Goal: Task Accomplishment & Management: Manage account settings

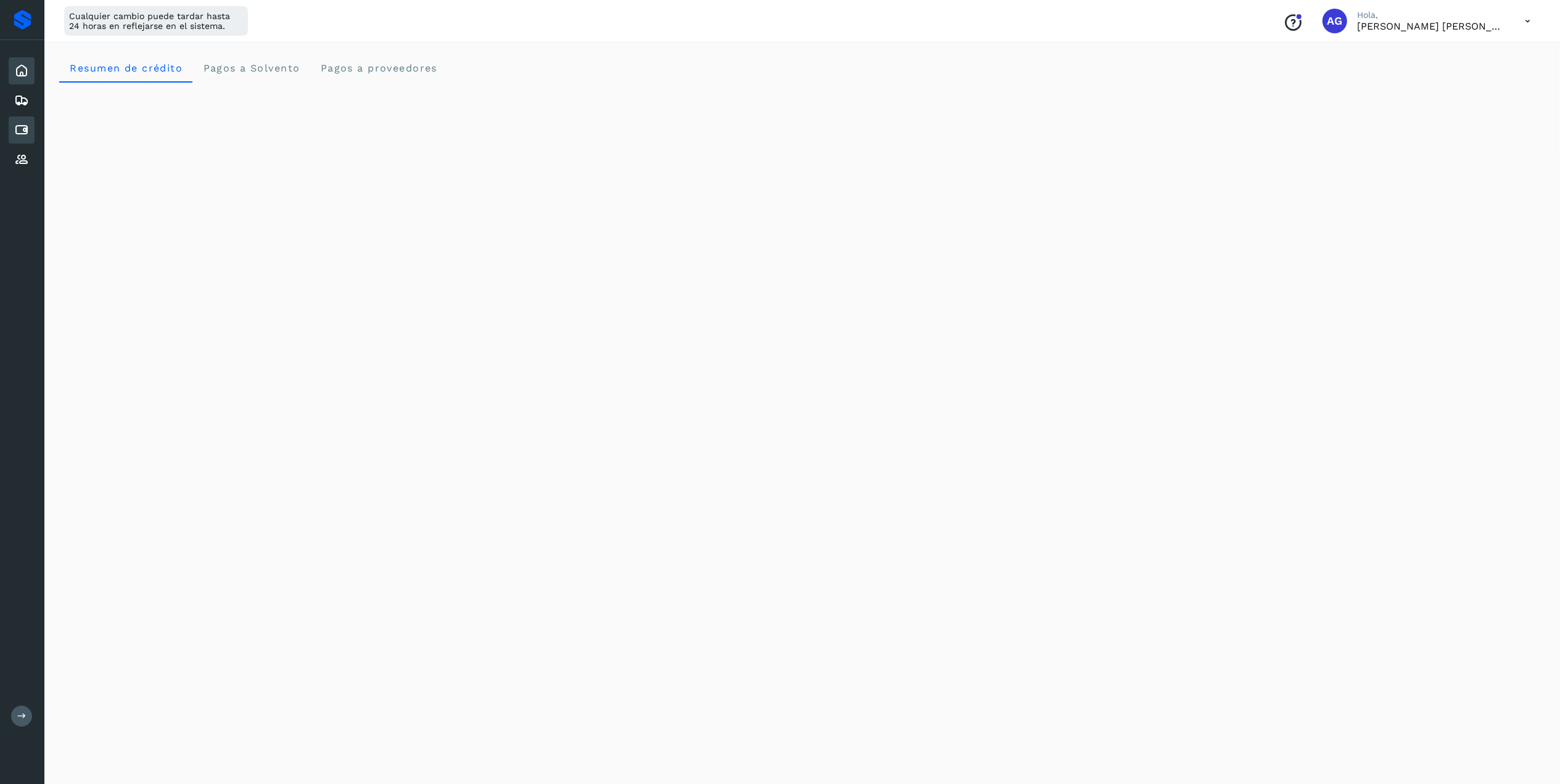
click at [28, 129] on icon at bounding box center [21, 130] width 15 height 15
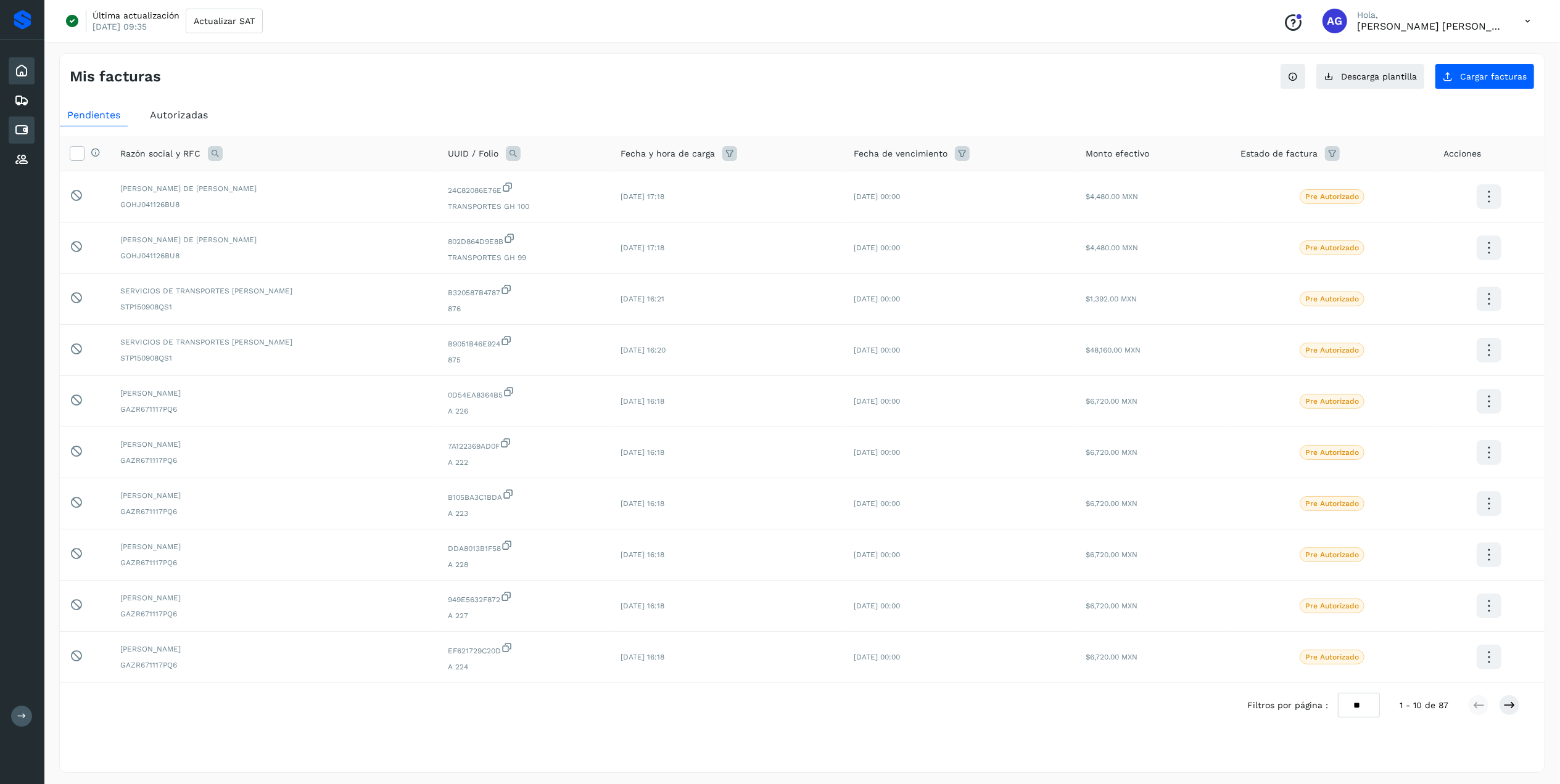
click at [21, 70] on icon at bounding box center [21, 70] width 15 height 15
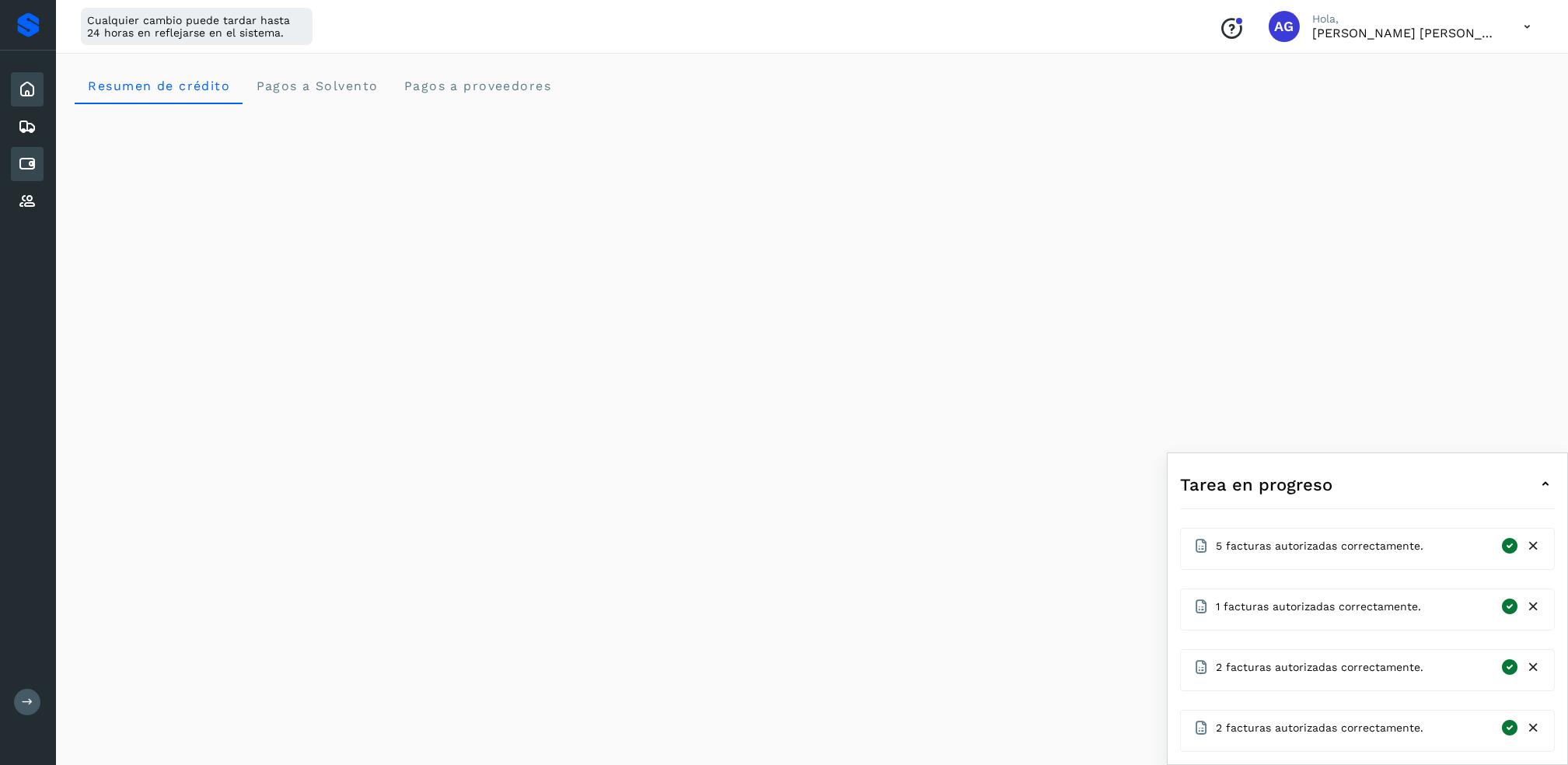
click at [33, 160] on icon at bounding box center [27, 163] width 19 height 19
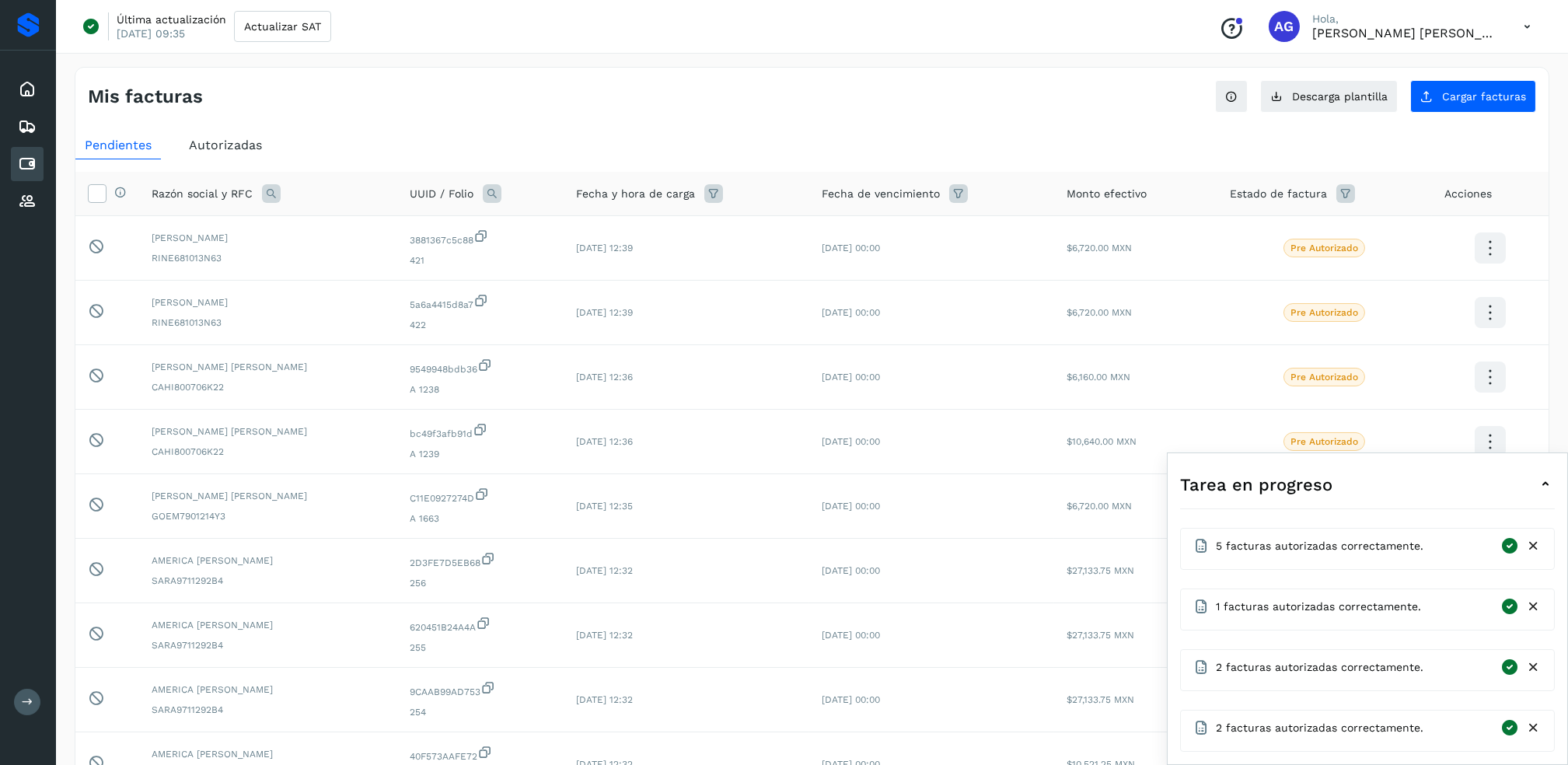
click at [792, 481] on icon at bounding box center [1544, 484] width 19 height 19
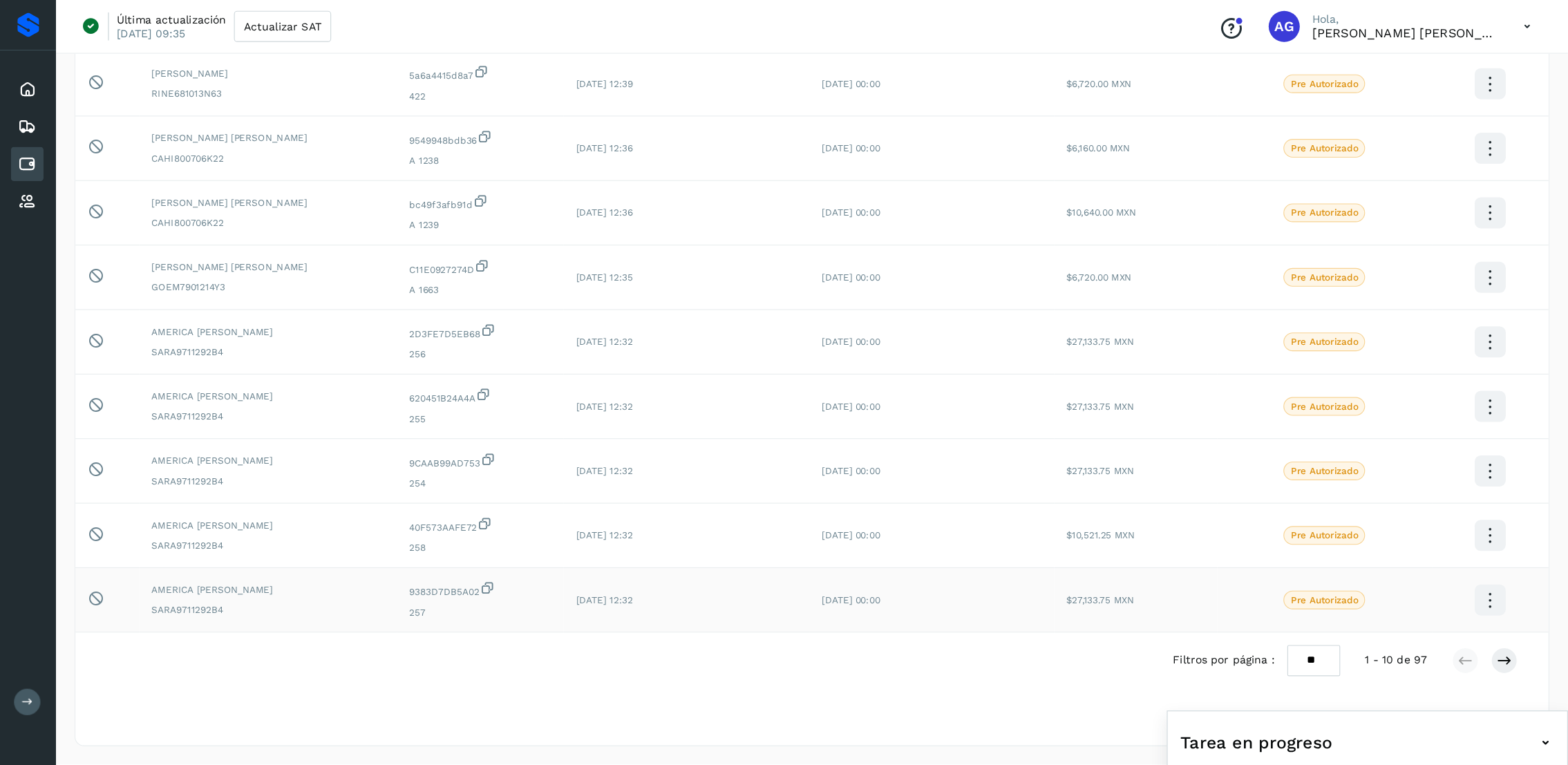
scroll to position [120, 0]
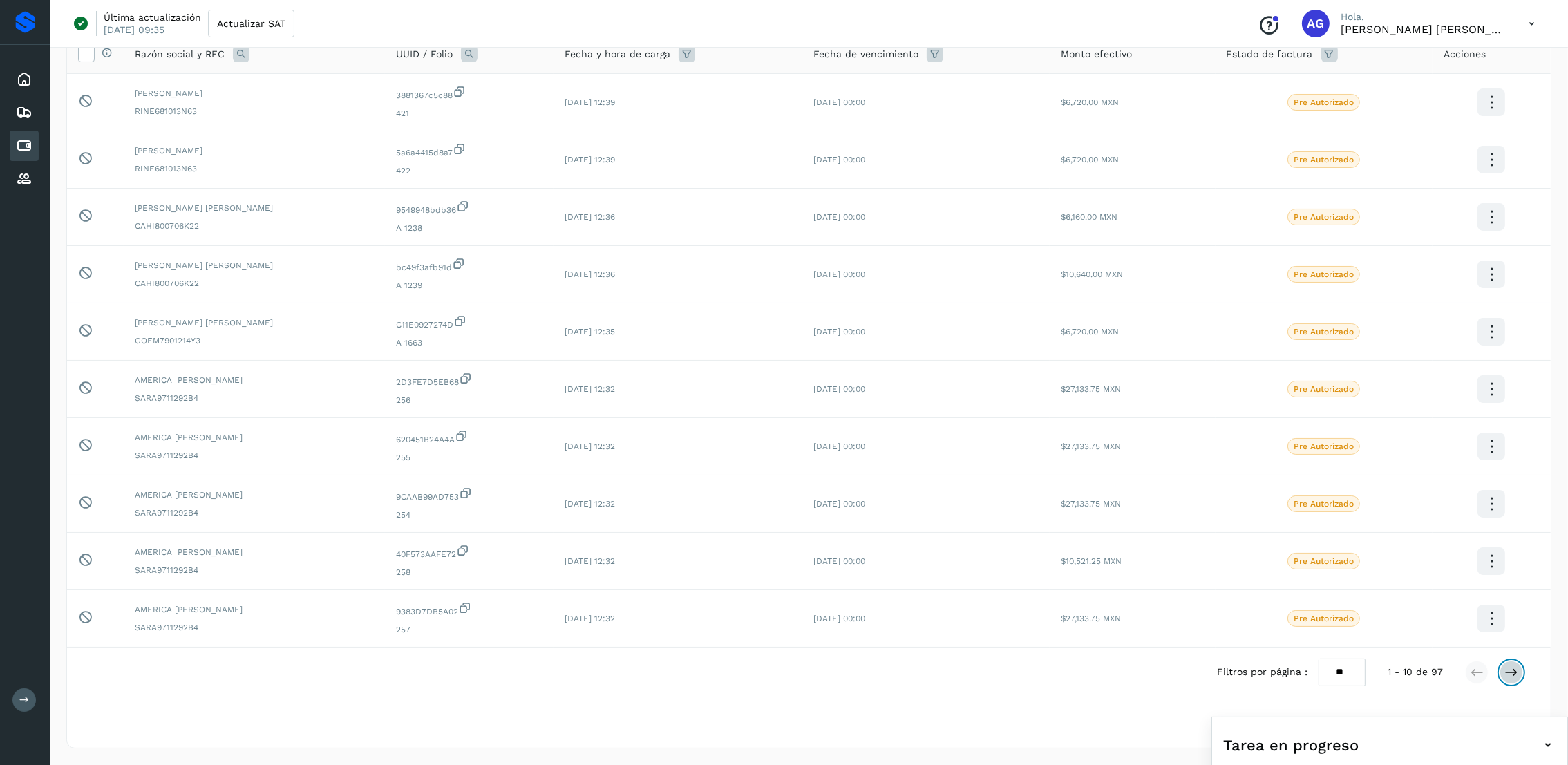
click at [704, 677] on button at bounding box center [1511, 672] width 24 height 24
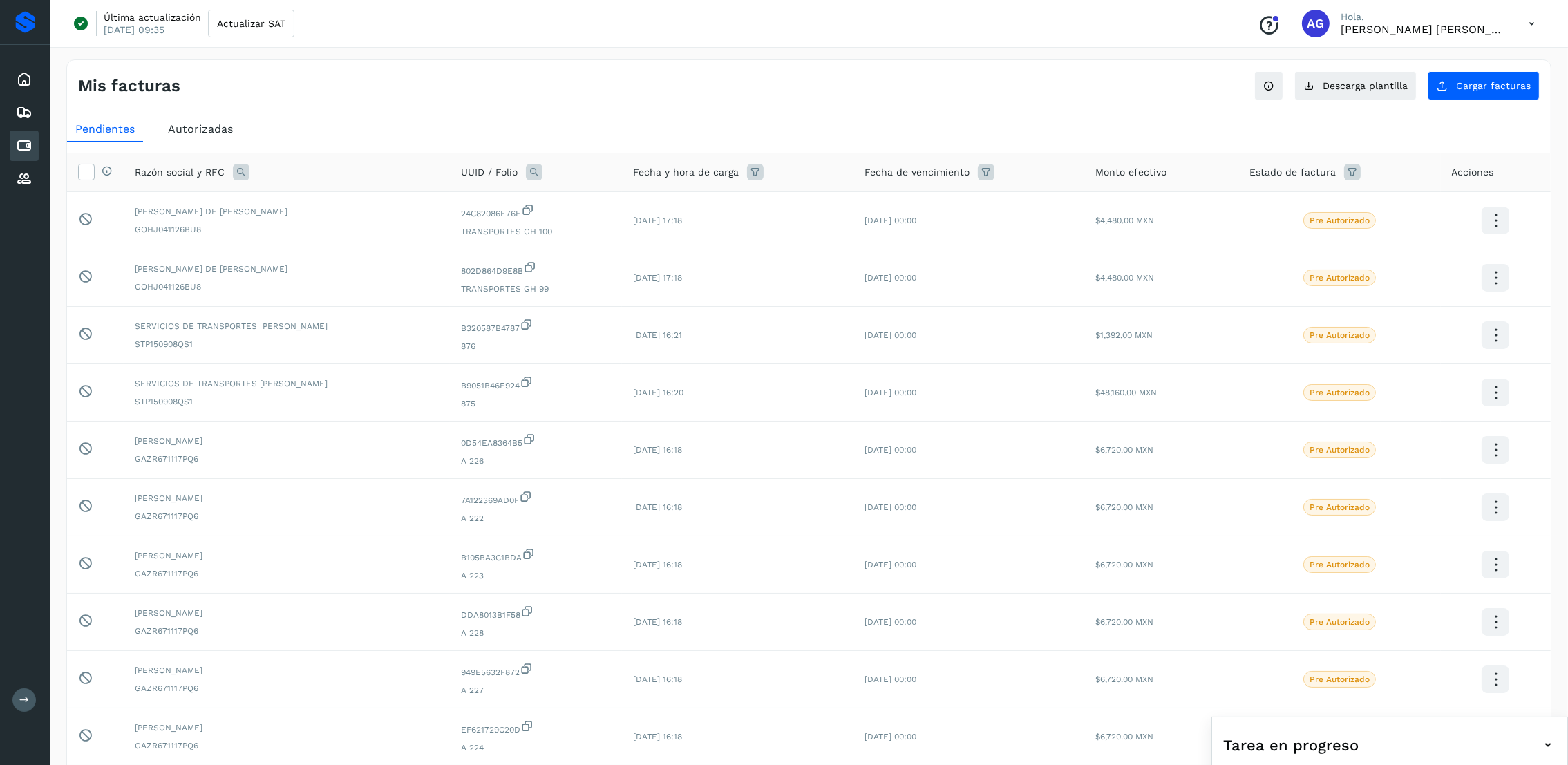
scroll to position [103, 0]
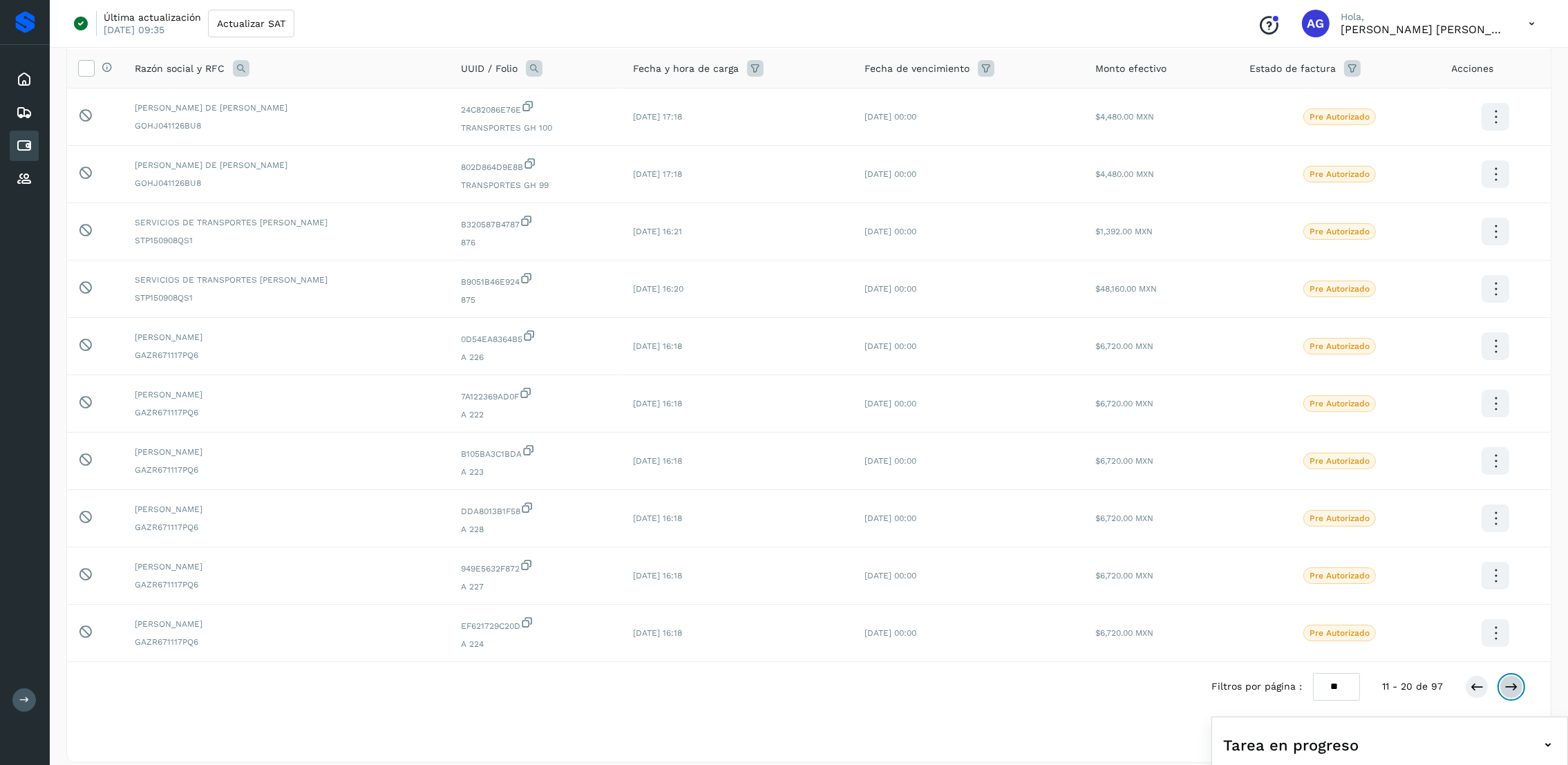
click at [704, 677] on icon at bounding box center [1511, 687] width 14 height 14
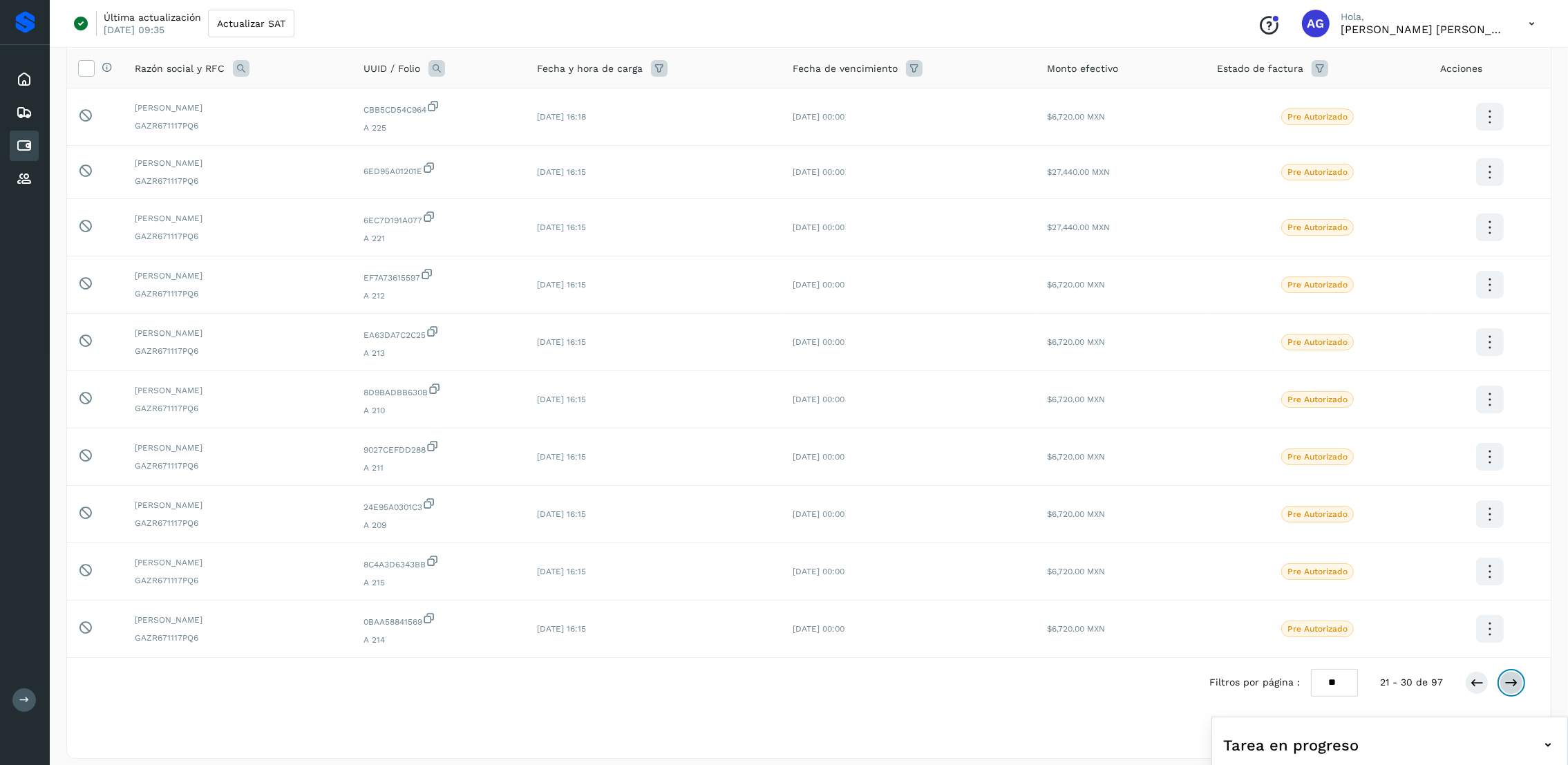
click at [704, 677] on icon at bounding box center [1511, 683] width 14 height 14
